Goal: Navigation & Orientation: Find specific page/section

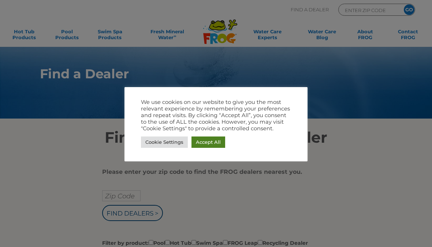
click at [204, 143] on link "Accept All" at bounding box center [209, 142] width 34 height 11
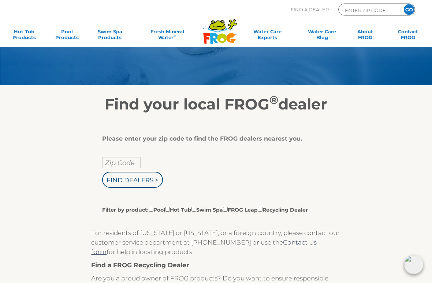
scroll to position [33, 0]
type input "Zip Code"
click at [124, 159] on input "Zip Code" at bounding box center [121, 162] width 38 height 11
click at [121, 183] on input "Find Dealers >" at bounding box center [132, 180] width 61 height 16
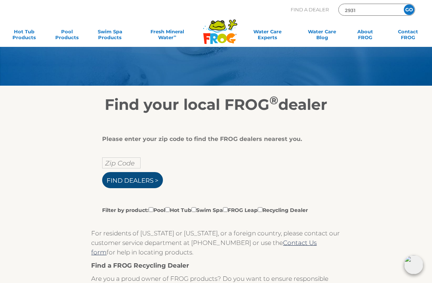
scroll to position [30, 0]
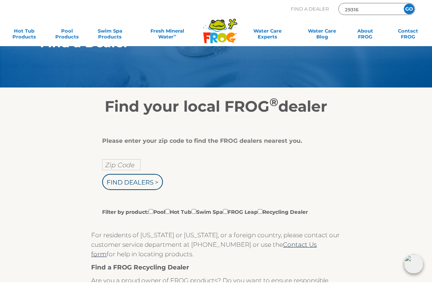
type input "29316"
click at [117, 166] on input "text" at bounding box center [121, 165] width 38 height 11
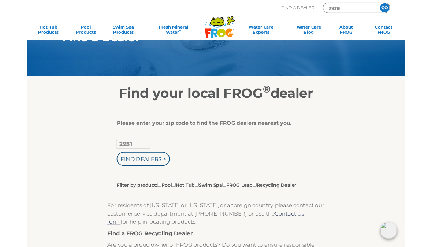
scroll to position [0, 0]
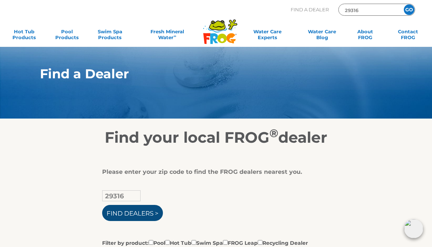
type input "29316"
click at [131, 216] on input "Find Dealers >" at bounding box center [132, 213] width 61 height 16
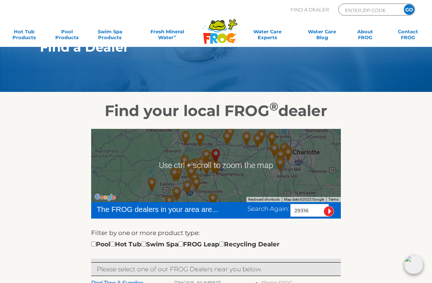
scroll to position [27, 0]
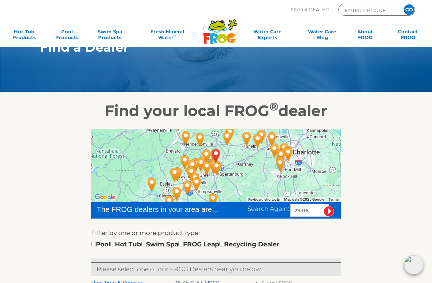
click at [224, 180] on img "Rubber Ducky Pool Co. - 11 miles away." at bounding box center [217, 168] width 23 height 26
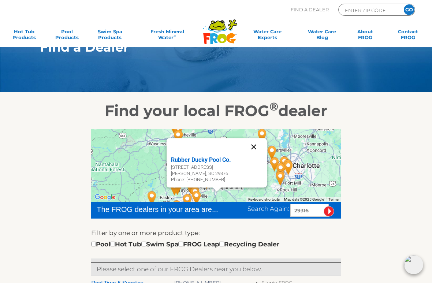
click at [255, 149] on button "Close" at bounding box center [254, 147] width 18 height 18
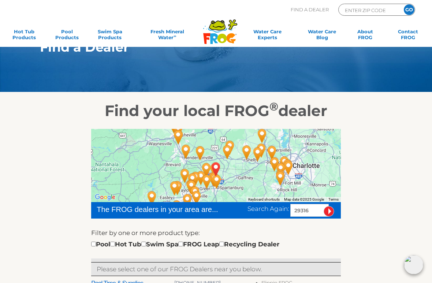
click at [217, 168] on img "BOILING SPGS, SC 29316" at bounding box center [216, 169] width 23 height 26
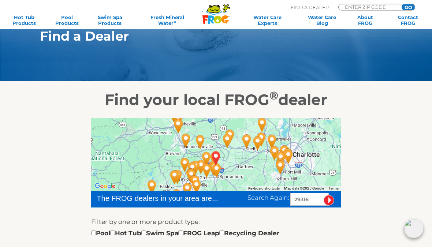
scroll to position [0, 0]
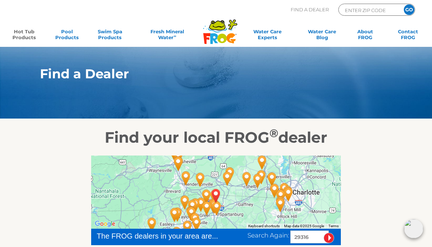
click at [26, 36] on link "Hot Tub Products" at bounding box center [23, 36] width 33 height 15
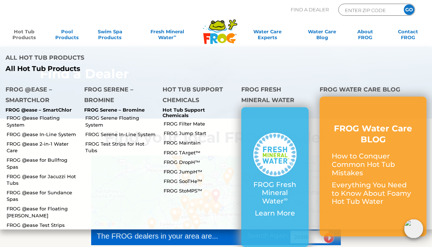
click at [315, 81] on li "FROG Water Care Blog FROG Water Care BLOG How to Conquer Common Hot Tub Mistake…" at bounding box center [373, 154] width 118 height 151
